Goal: Task Accomplishment & Management: Complete application form

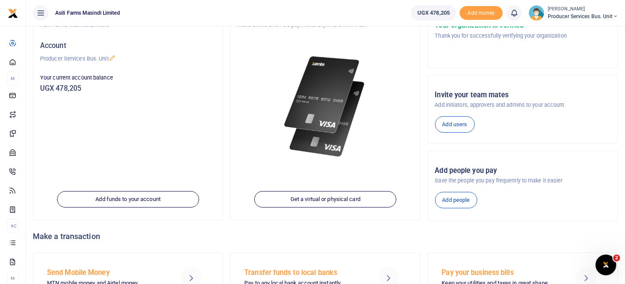
scroll to position [122, 0]
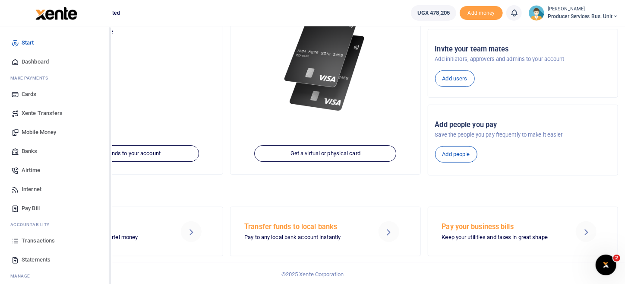
click at [26, 237] on span "Transactions" at bounding box center [38, 240] width 33 height 9
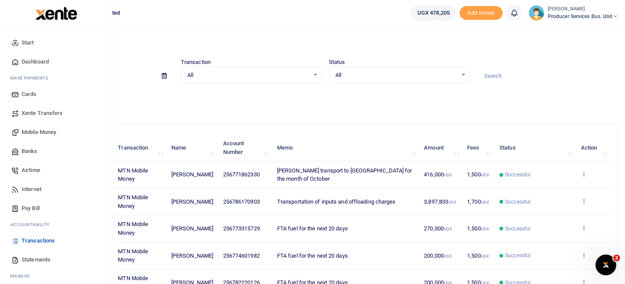
click at [45, 242] on span "Transactions" at bounding box center [38, 240] width 33 height 9
click at [45, 132] on span "Mobile Money" at bounding box center [39, 132] width 35 height 9
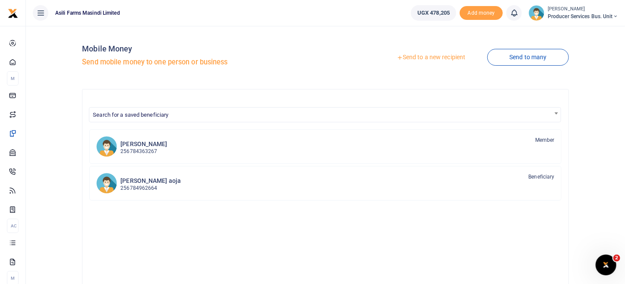
click at [434, 57] on link "Send to a new recipient" at bounding box center [431, 58] width 113 height 16
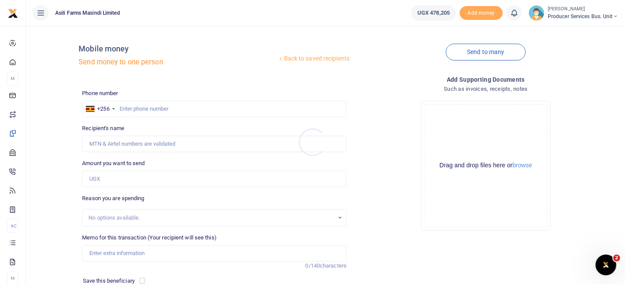
click at [161, 108] on div at bounding box center [312, 142] width 625 height 284
click at [151, 110] on input "text" at bounding box center [214, 109] width 265 height 16
click at [124, 177] on input "Amount you want to send" at bounding box center [214, 178] width 265 height 16
type input "90,000"
click at [384, 220] on div "Drop your files here Drag and drop files here or browse Powered by Uppy" at bounding box center [485, 165] width 265 height 143
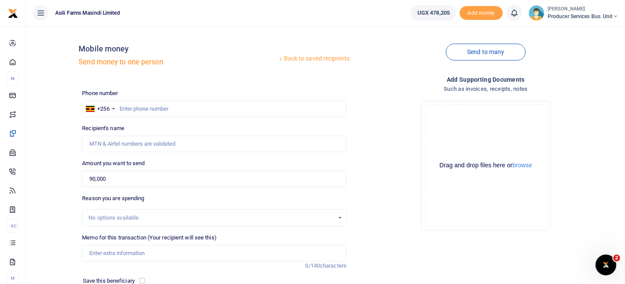
click at [113, 213] on div "No options available." at bounding box center [211, 217] width 246 height 9
click at [113, 218] on div "No options available." at bounding box center [211, 217] width 246 height 9
click at [114, 253] on input "Memo for this transaction (Your recipient will see this)" at bounding box center [214, 253] width 265 height 16
type input "T"
type input "t"
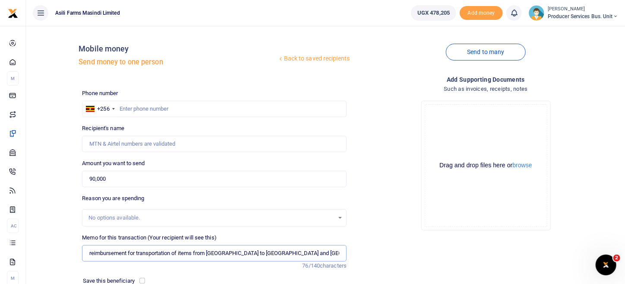
type input "reimbursement for transportation of items from Kigumba to Hoima and Buliisa"
click at [155, 110] on input "text" at bounding box center [214, 109] width 265 height 16
click at [121, 112] on input "text" at bounding box center [214, 109] width 265 height 16
paste input "707107267"
type input "707107267"
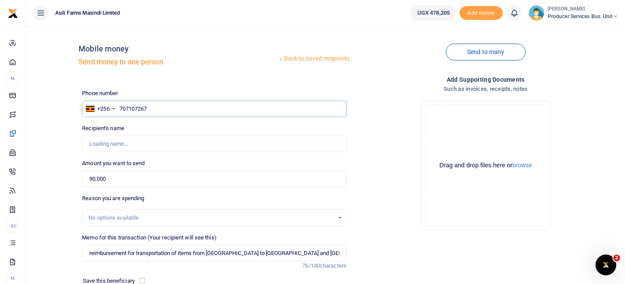
type input "John Asiimwe"
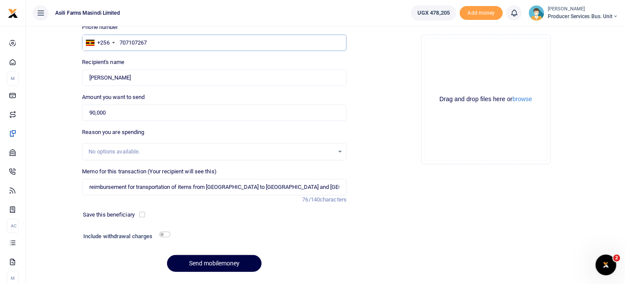
scroll to position [90, 0]
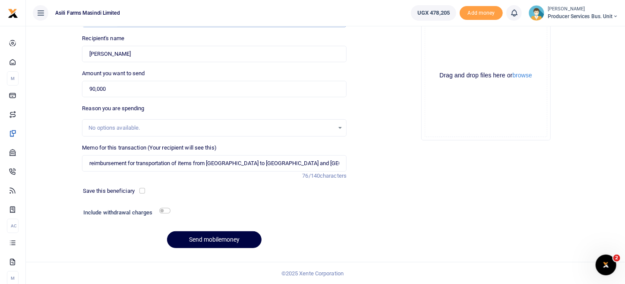
type input "707107267"
click at [166, 211] on input "checkbox" at bounding box center [164, 211] width 11 height 6
checkbox input "true"
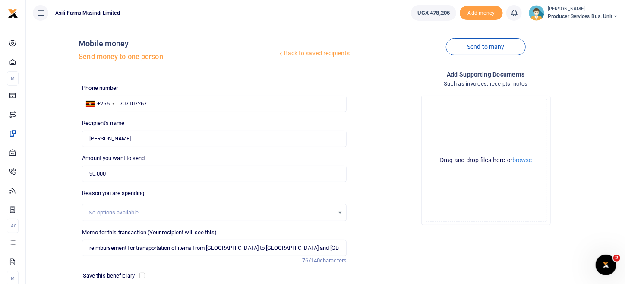
scroll to position [0, 0]
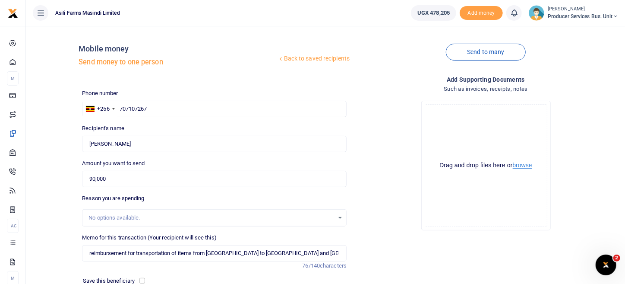
click at [523, 162] on button "browse" at bounding box center [522, 165] width 19 height 6
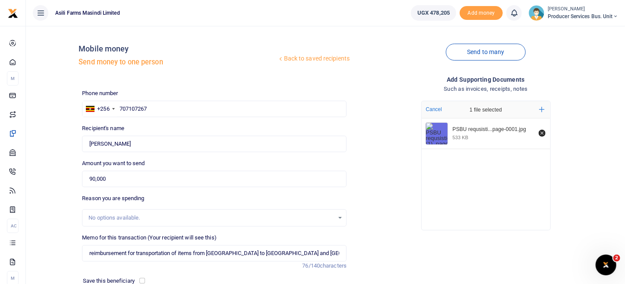
click at [466, 186] on div "PSBU requsisti...page-0001.jpg 533 KB" at bounding box center [486, 171] width 129 height 107
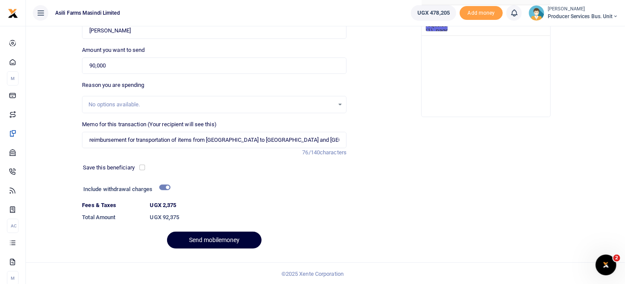
scroll to position [113, 0]
drag, startPoint x: 253, startPoint y: 241, endPoint x: 247, endPoint y: 239, distance: 6.7
click at [253, 240] on button "Send mobilemoney" at bounding box center [214, 239] width 95 height 17
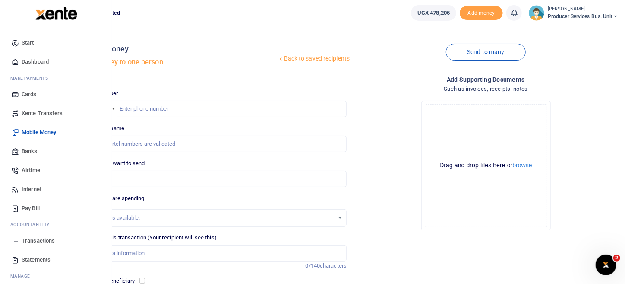
click at [35, 239] on span "Transactions" at bounding box center [38, 240] width 33 height 9
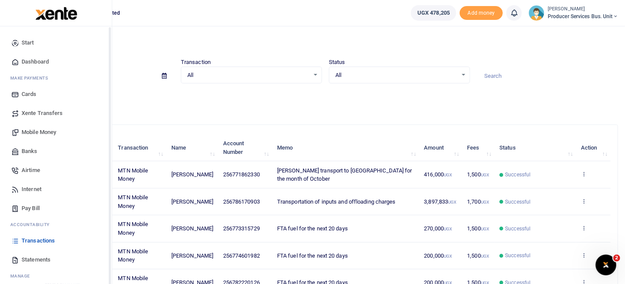
click at [35, 240] on span "Transactions" at bounding box center [38, 240] width 33 height 9
click at [50, 131] on span "Mobile Money" at bounding box center [39, 132] width 35 height 9
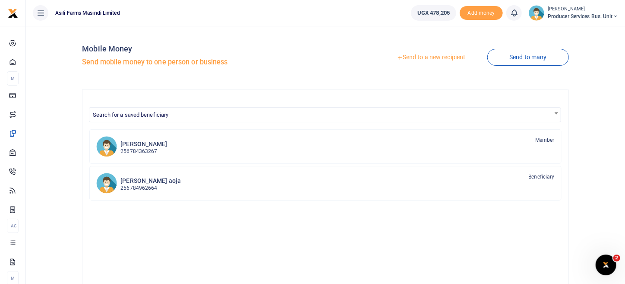
click at [446, 54] on link "Send to a new recipient" at bounding box center [431, 58] width 113 height 16
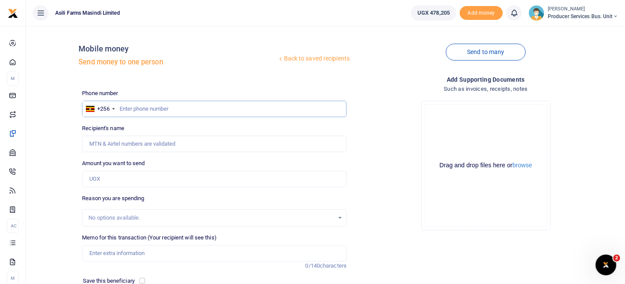
click at [148, 108] on input "text" at bounding box center [214, 109] width 265 height 16
click at [126, 253] on input "Memo for this transaction (Your recipient will see this)" at bounding box center [214, 253] width 265 height 16
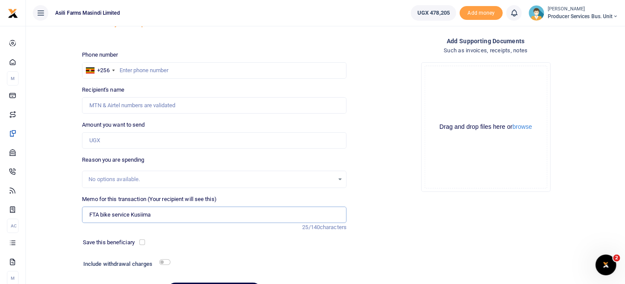
scroll to position [90, 0]
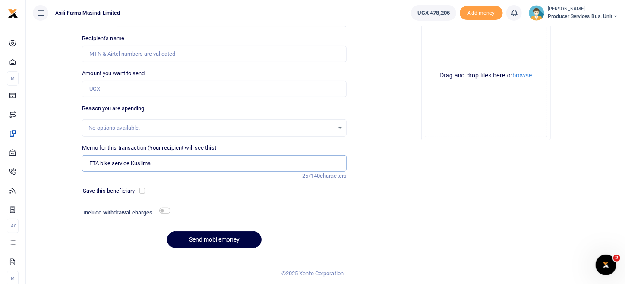
type input "FTA bike service Kusiima"
click at [166, 213] on h6 "Include withdrawal charges" at bounding box center [124, 212] width 83 height 7
click at [167, 211] on input "checkbox" at bounding box center [164, 211] width 11 height 6
click at [167, 210] on input "checkbox" at bounding box center [164, 211] width 11 height 6
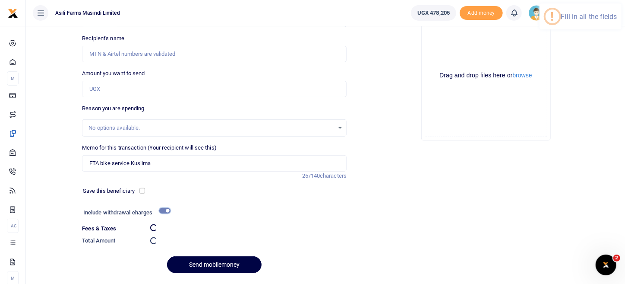
checkbox input "false"
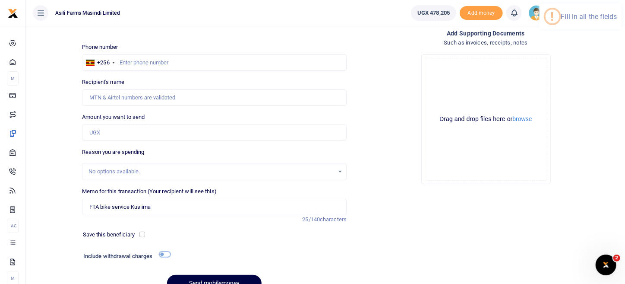
scroll to position [0, 0]
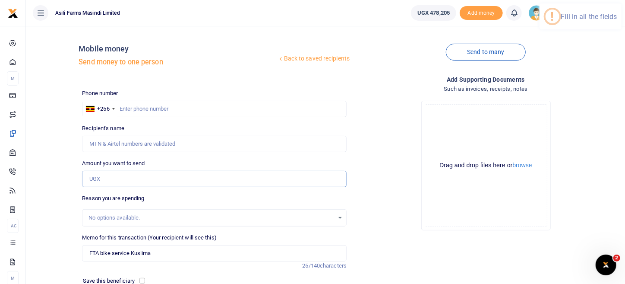
click at [107, 172] on input "Amount you want to send" at bounding box center [214, 178] width 265 height 16
type input "101,000"
click at [380, 208] on div "Drop your files here Drag and drop files here or browse Powered by Uppy" at bounding box center [485, 165] width 265 height 143
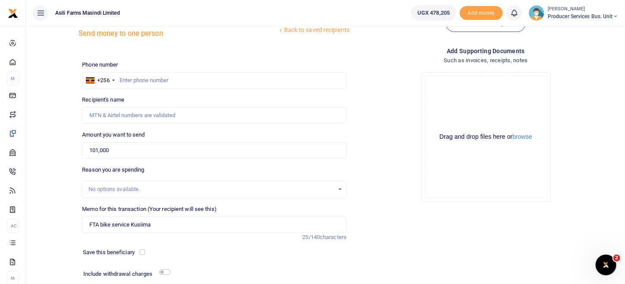
scroll to position [86, 0]
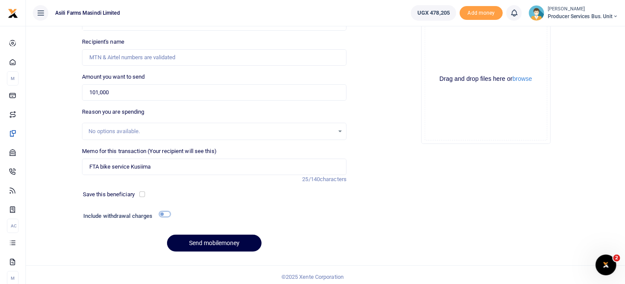
click at [167, 213] on input "checkbox" at bounding box center [164, 214] width 11 height 6
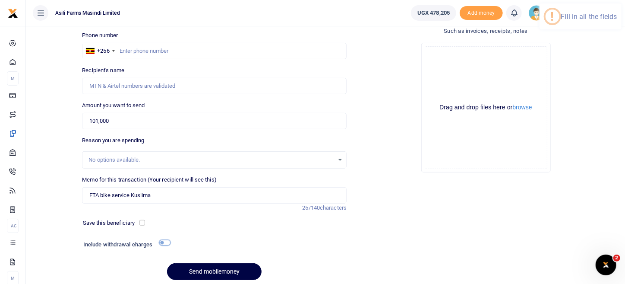
scroll to position [43, 0]
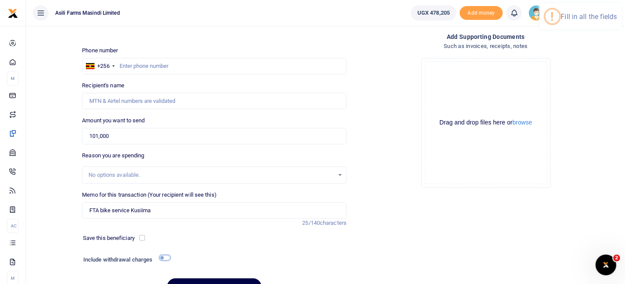
click at [167, 257] on input "checkbox" at bounding box center [164, 258] width 11 height 6
checkbox input "false"
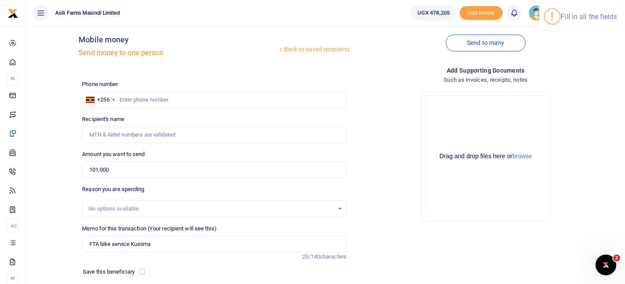
scroll to position [0, 0]
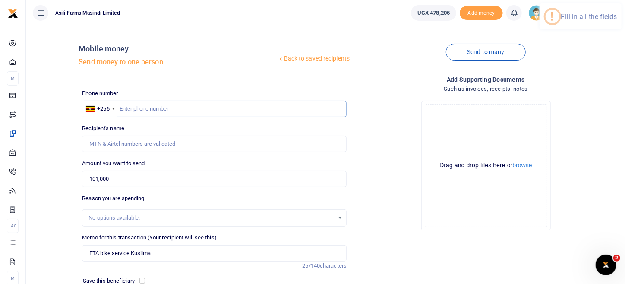
click at [139, 107] on input "text" at bounding box center [214, 109] width 265 height 16
click at [125, 107] on input "text" at bounding box center [214, 109] width 265 height 16
paste input "788179939"
type input "788179939"
type input "Richaqd Kusiima"
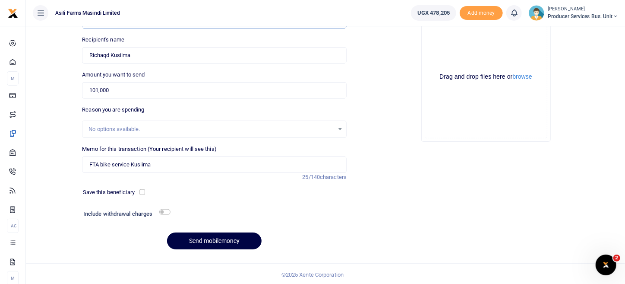
scroll to position [90, 0]
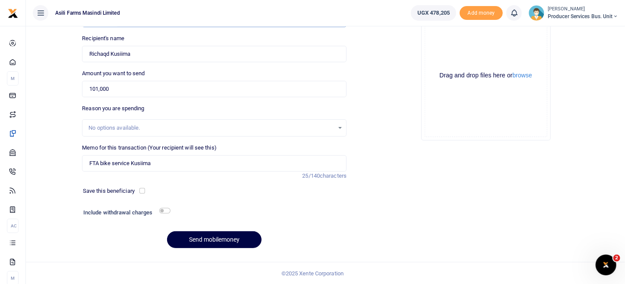
type input "788179939"
drag, startPoint x: 169, startPoint y: 205, endPoint x: 167, endPoint y: 210, distance: 5.6
click at [170, 207] on div "Phone number +256 Uganda +256 788179939 Phone is required. Recipient's name Fou…" at bounding box center [214, 127] width 271 height 256
click at [167, 210] on input "checkbox" at bounding box center [164, 211] width 11 height 6
checkbox input "true"
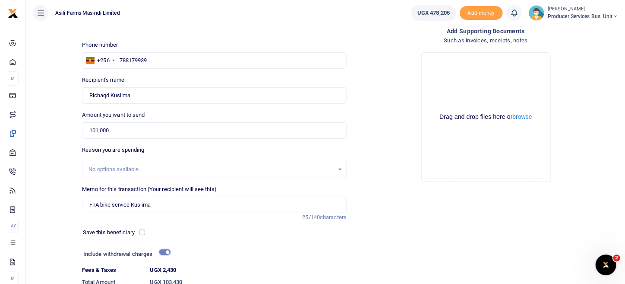
scroll to position [3, 0]
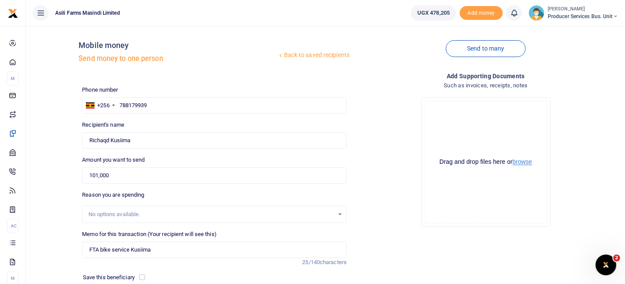
click at [522, 163] on button "browse" at bounding box center [522, 161] width 19 height 6
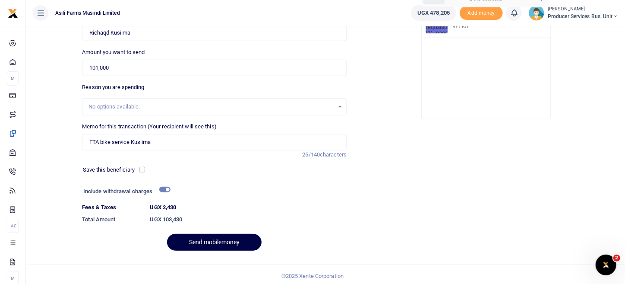
scroll to position [113, 0]
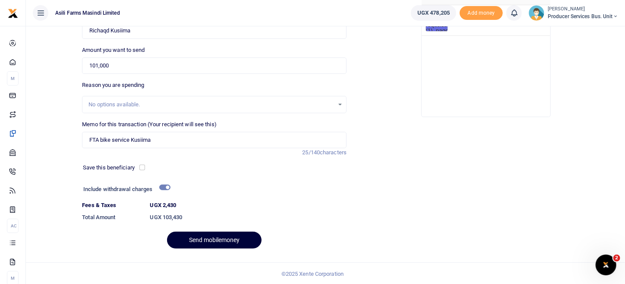
click at [244, 242] on button "Send mobilemoney" at bounding box center [214, 239] width 95 height 17
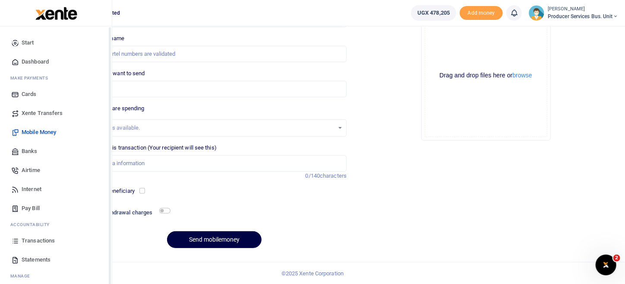
click at [35, 242] on span "Transactions" at bounding box center [38, 240] width 33 height 9
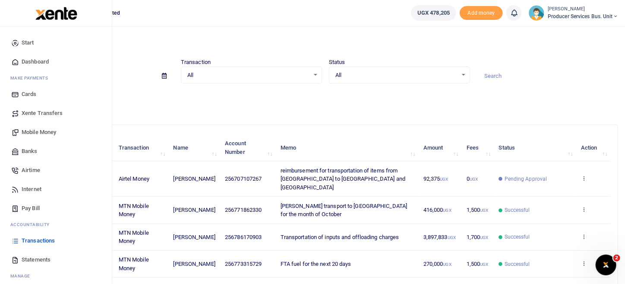
click at [44, 134] on span "Mobile Money" at bounding box center [39, 132] width 35 height 9
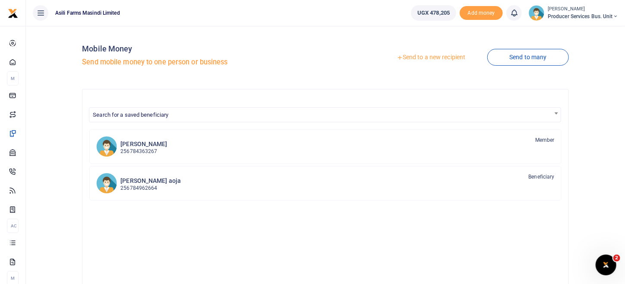
click at [430, 57] on link "Send to a new recipient" at bounding box center [431, 58] width 113 height 16
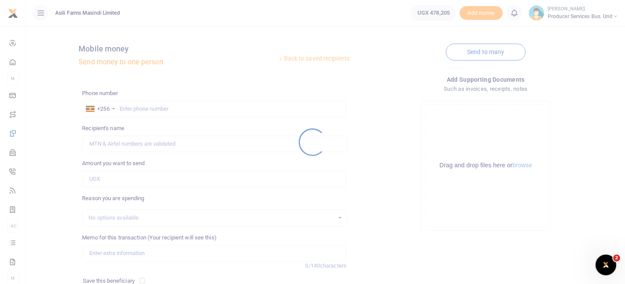
click at [167, 107] on div at bounding box center [312, 142] width 625 height 284
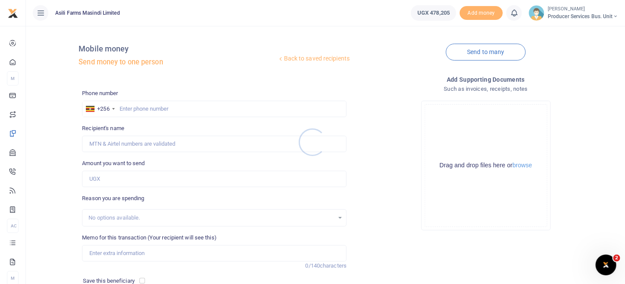
click at [167, 107] on div at bounding box center [312, 142] width 625 height 284
click at [134, 102] on input "text" at bounding box center [214, 109] width 265 height 16
click at [123, 106] on input "text" at bounding box center [214, 109] width 265 height 16
paste input "776565245"
type input "776565245"
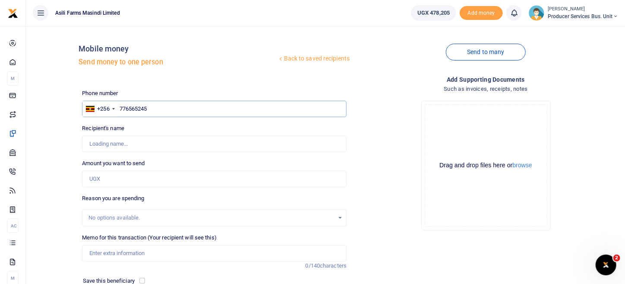
type input "Lucy Adokorac"
type input "776565245"
click at [118, 180] on input "Amount you want to send" at bounding box center [214, 178] width 265 height 16
type input "37,000"
click at [387, 230] on div "Drop your files here Drag and drop files here or browse Powered by Uppy" at bounding box center [485, 165] width 265 height 143
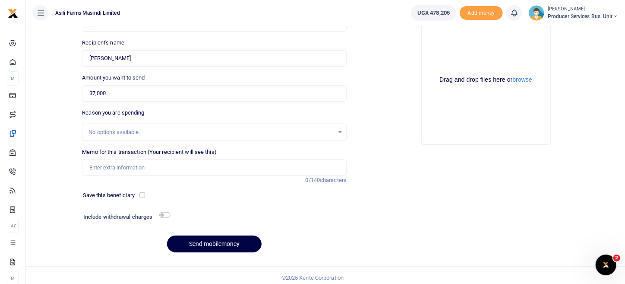
scroll to position [86, 0]
click at [168, 214] on input "checkbox" at bounding box center [164, 214] width 11 height 6
checkbox input "true"
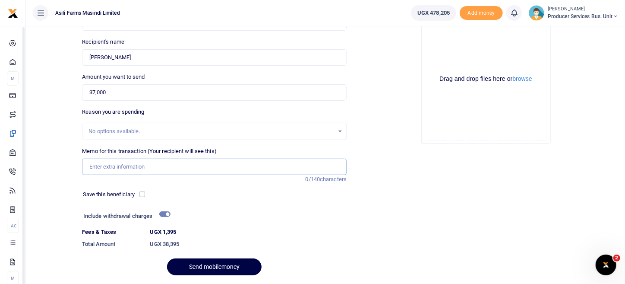
click at [150, 172] on input "Memo for this transaction (Your recipient will see this)" at bounding box center [214, 166] width 265 height 16
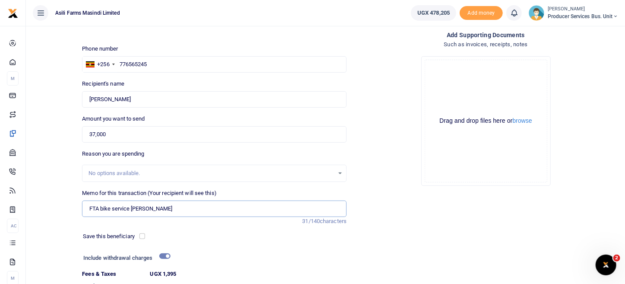
scroll to position [113, 0]
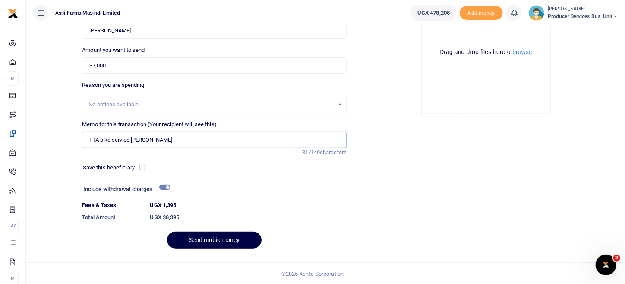
type input "FTA bike service Lucy Adokorach"
click at [528, 53] on button "browse" at bounding box center [522, 52] width 19 height 6
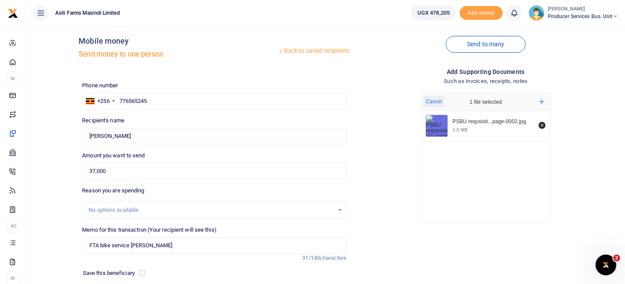
scroll to position [0, 0]
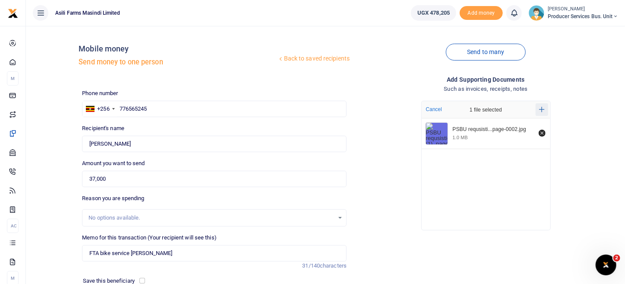
click at [542, 110] on icon "Add more files" at bounding box center [542, 109] width 6 height 6
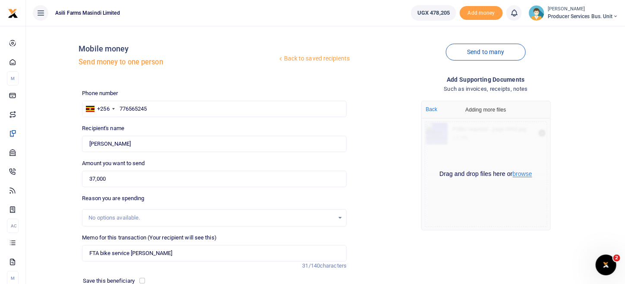
click at [519, 173] on button "browse" at bounding box center [522, 173] width 19 height 6
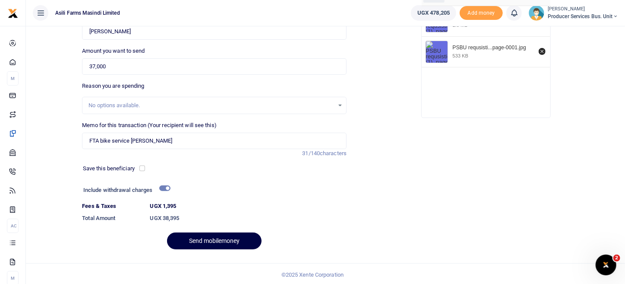
scroll to position [113, 0]
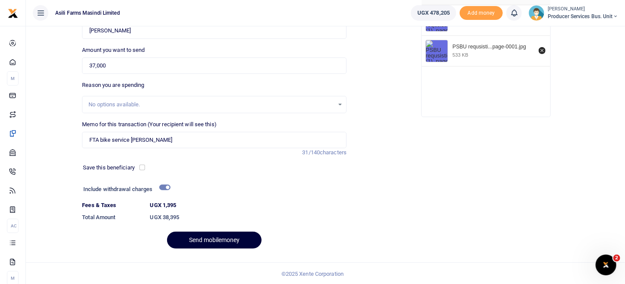
click at [203, 236] on button "Send mobilemoney" at bounding box center [214, 239] width 95 height 17
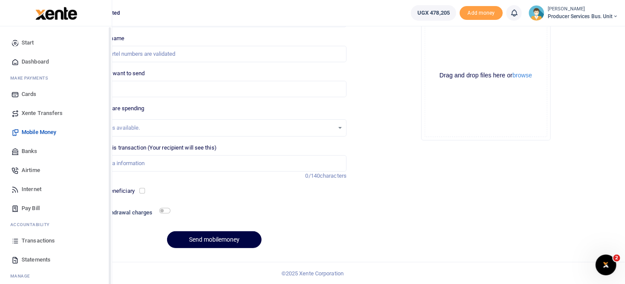
click at [30, 240] on span "Transactions" at bounding box center [38, 240] width 33 height 9
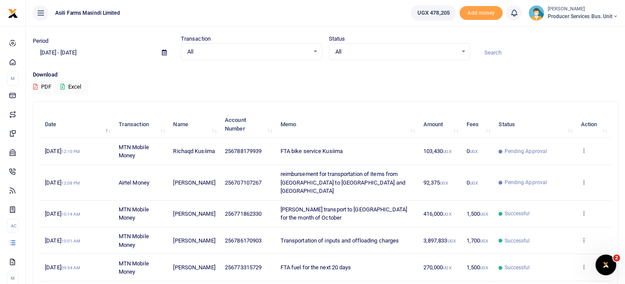
scroll to position [43, 0]
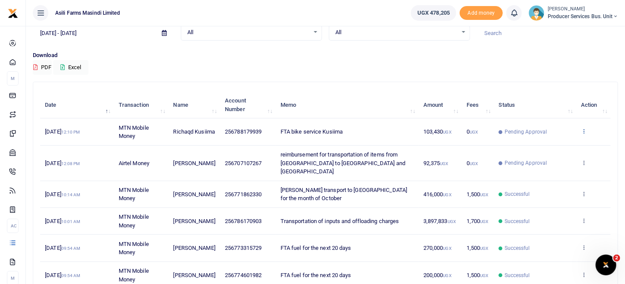
click at [583, 129] on icon at bounding box center [584, 131] width 6 height 6
click at [562, 144] on link "View details" at bounding box center [552, 145] width 68 height 12
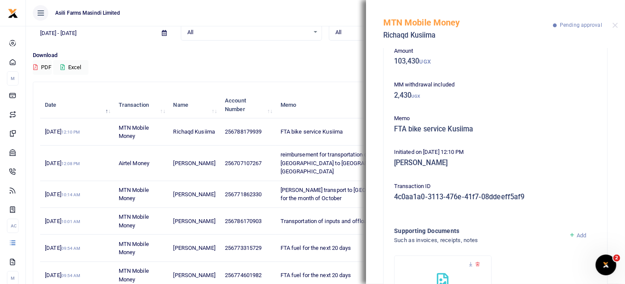
scroll to position [114, 0]
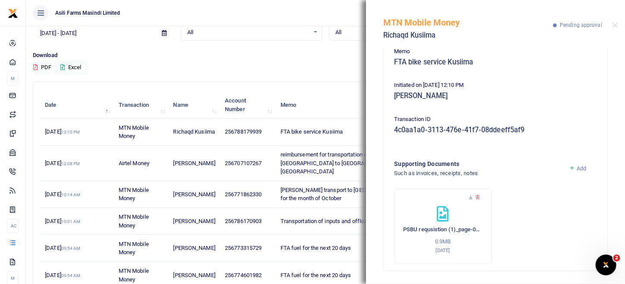
click at [578, 166] on span "Add" at bounding box center [581, 168] width 9 height 6
click at [472, 199] on icon at bounding box center [471, 197] width 6 height 6
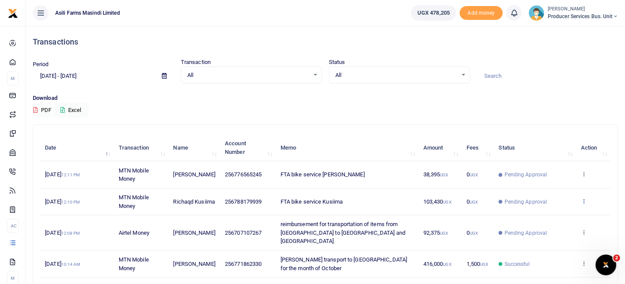
click at [585, 203] on icon at bounding box center [584, 201] width 6 height 6
click at [559, 212] on link "View details" at bounding box center [552, 215] width 68 height 12
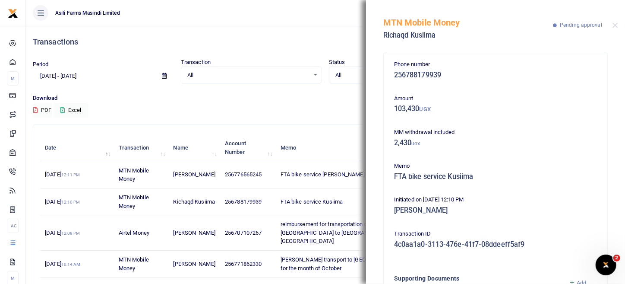
scroll to position [114, 0]
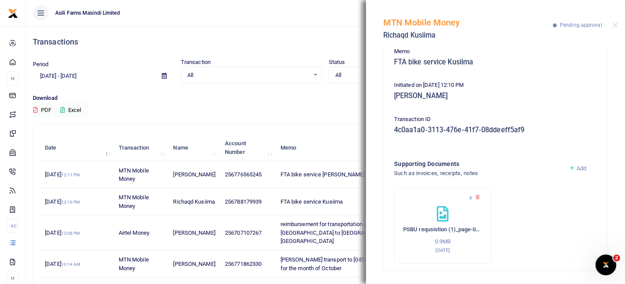
click at [570, 166] on link "Add" at bounding box center [578, 168] width 18 height 6
click at [569, 166] on icon at bounding box center [572, 168] width 6 height 8
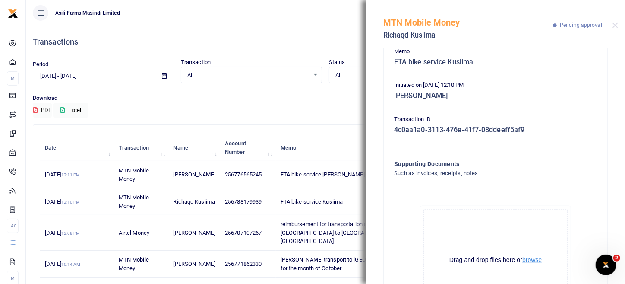
click at [526, 262] on button "browse" at bounding box center [531, 259] width 19 height 6
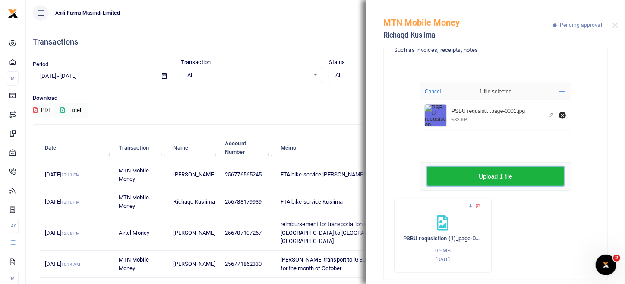
scroll to position [247, 0]
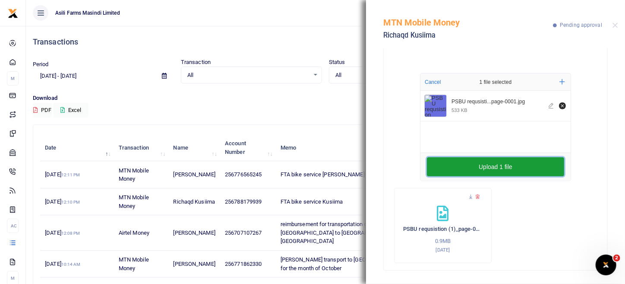
click at [508, 162] on button "Upload 1 file" at bounding box center [495, 166] width 137 height 19
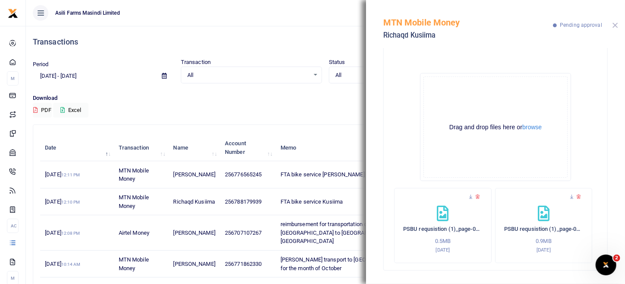
click at [613, 25] on button "Close" at bounding box center [615, 25] width 6 height 6
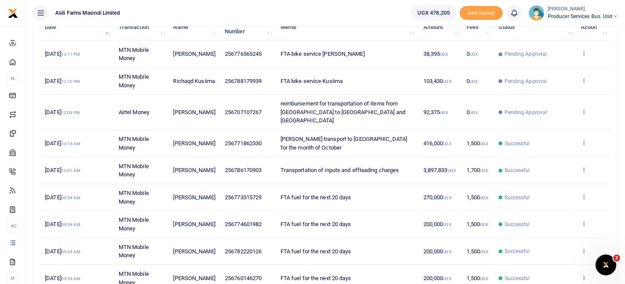
scroll to position [31, 0]
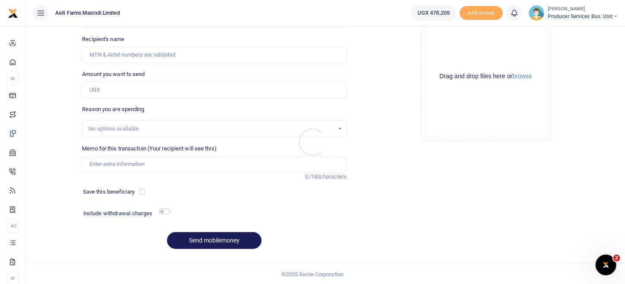
scroll to position [90, 0]
